Goal: Navigation & Orientation: Find specific page/section

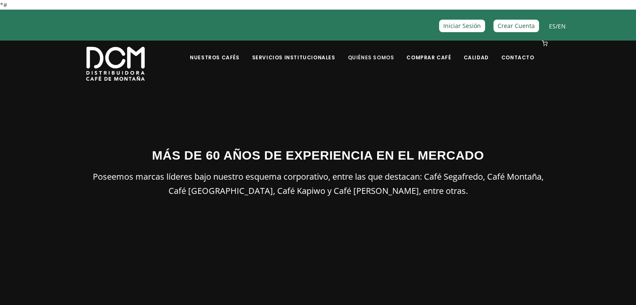
click at [366, 57] on link "Quiénes Somos" at bounding box center [370, 51] width 56 height 20
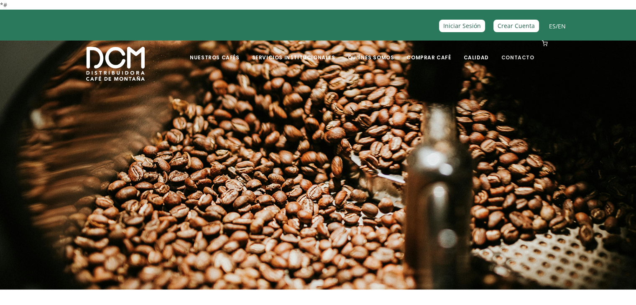
click at [517, 58] on link "Contacto" at bounding box center [517, 51] width 43 height 20
click at [382, 59] on link "Quiénes Somos" at bounding box center [370, 51] width 56 height 20
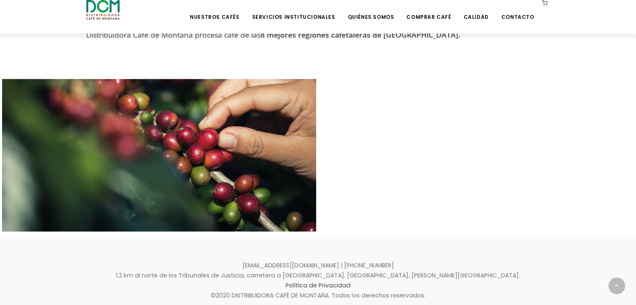
scroll to position [436, 0]
